Goal: Task Accomplishment & Management: Use online tool/utility

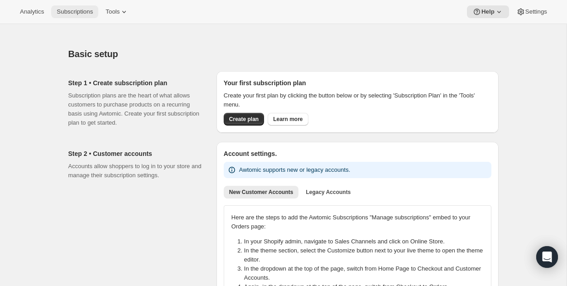
click at [77, 10] on span "Subscriptions" at bounding box center [75, 11] width 36 height 7
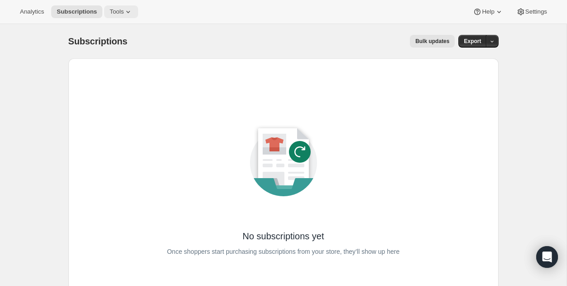
click at [118, 9] on span "Tools" at bounding box center [117, 11] width 14 height 7
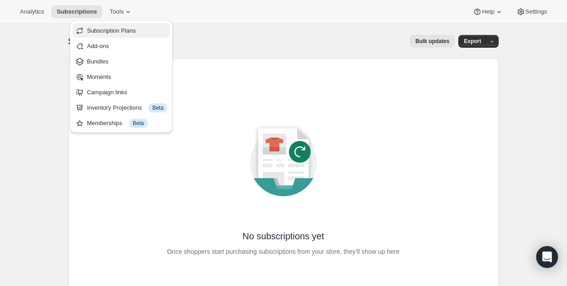
click at [100, 29] on span "Subscription Plans" at bounding box center [111, 30] width 49 height 7
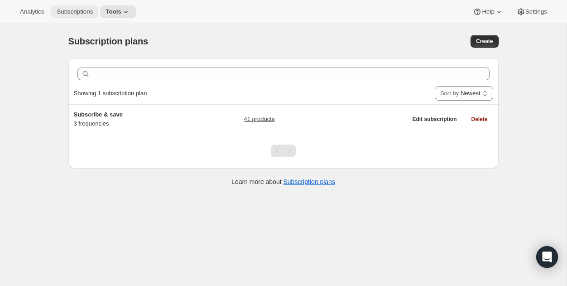
click at [70, 12] on span "Subscriptions" at bounding box center [75, 11] width 36 height 7
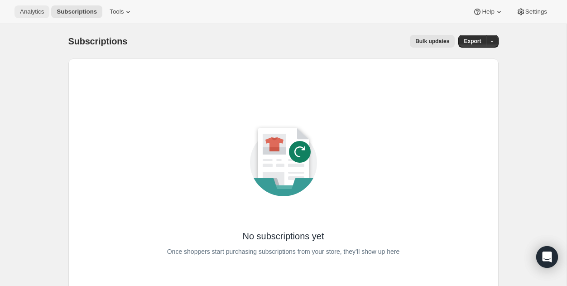
click at [40, 14] on span "Analytics" at bounding box center [32, 11] width 24 height 7
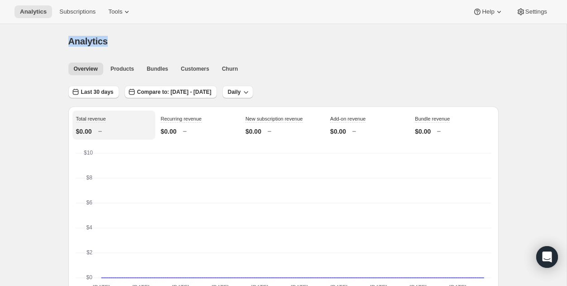
click at [329, 36] on div "Analytics" at bounding box center [283, 41] width 430 height 13
